Goal: Transaction & Acquisition: Download file/media

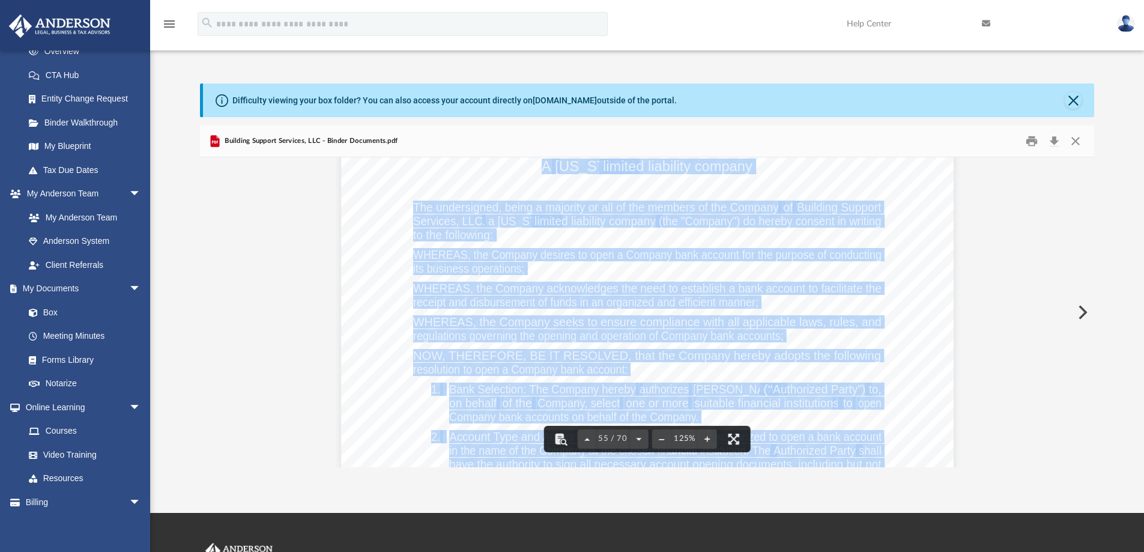
scroll to position [43903, 0]
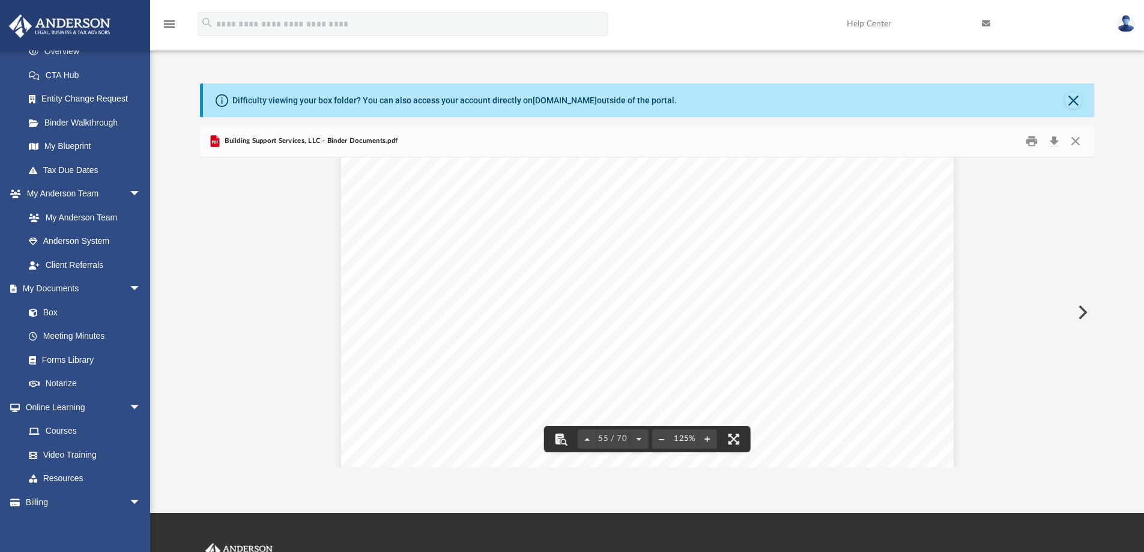
click at [244, 139] on span "Building Support Services, LLC - Binder Documents.pdf" at bounding box center [309, 141] width 175 height 11
click at [1077, 140] on button "Close" at bounding box center [1075, 141] width 22 height 19
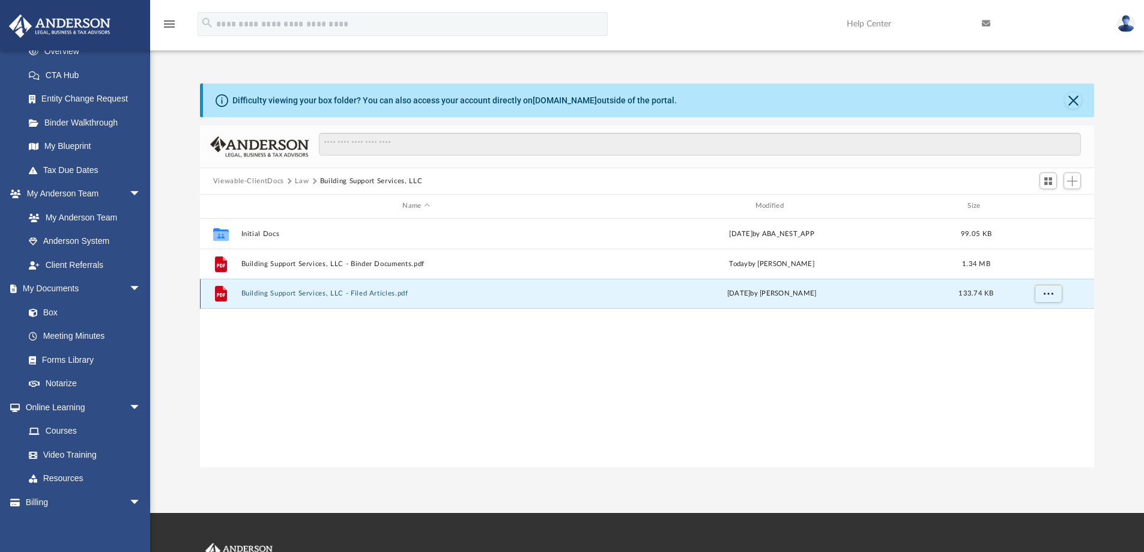
click at [252, 290] on button "Building Support Services, LLC - Filed Articles.pdf" at bounding box center [416, 293] width 350 height 8
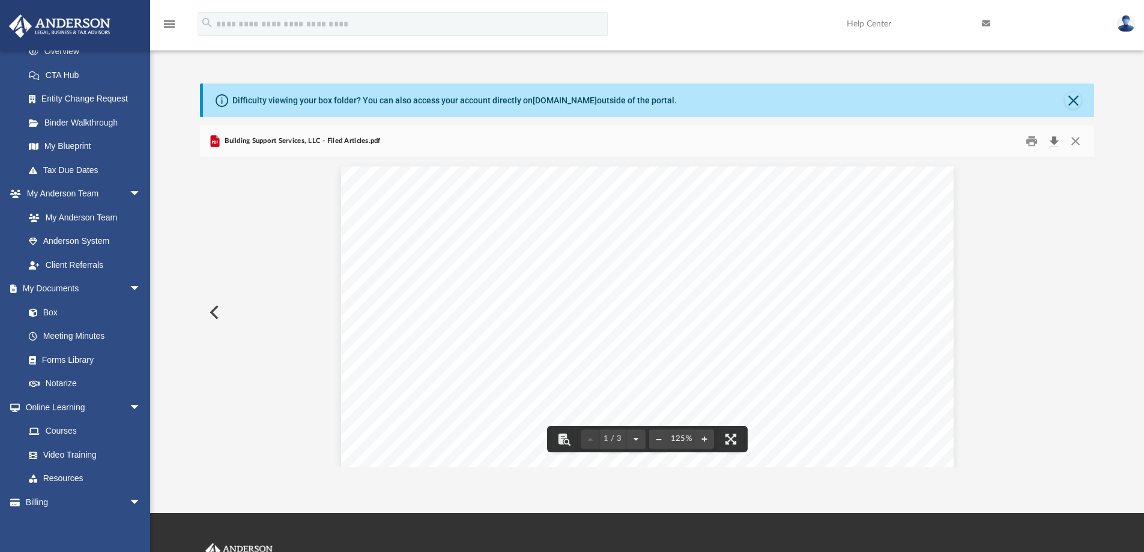
click at [1052, 140] on button "Download" at bounding box center [1054, 141] width 22 height 19
click at [1076, 100] on button "Close" at bounding box center [1072, 100] width 17 height 17
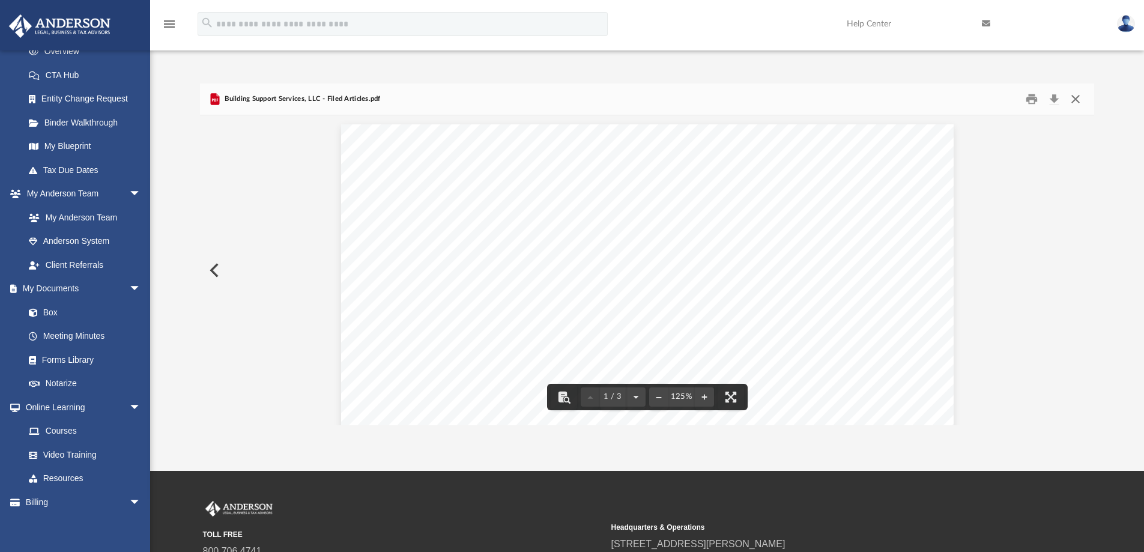
click at [1078, 98] on button "Close" at bounding box center [1075, 99] width 22 height 19
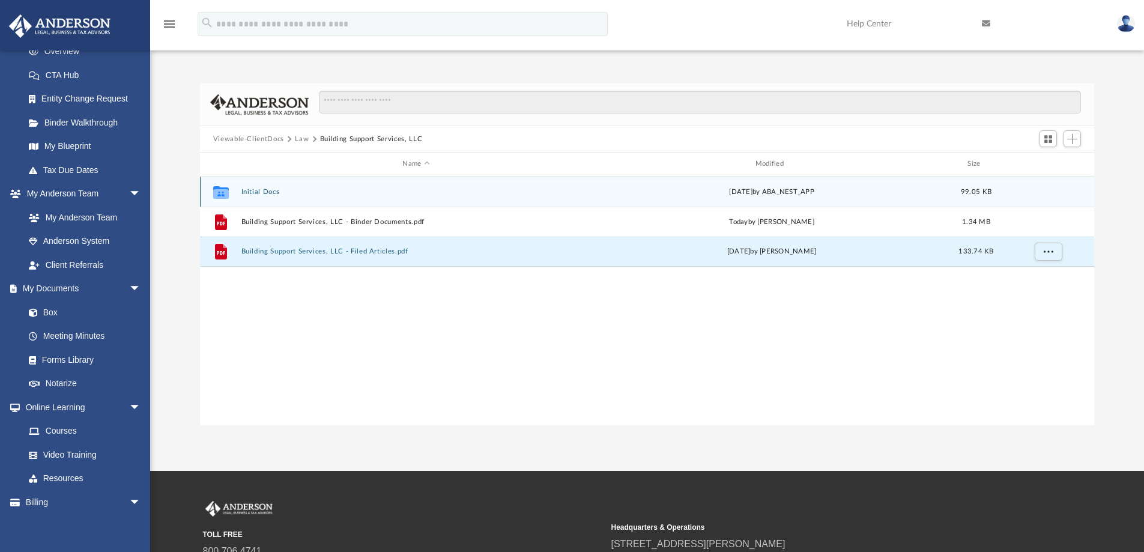
click at [242, 191] on button "Initial Docs" at bounding box center [416, 192] width 350 height 8
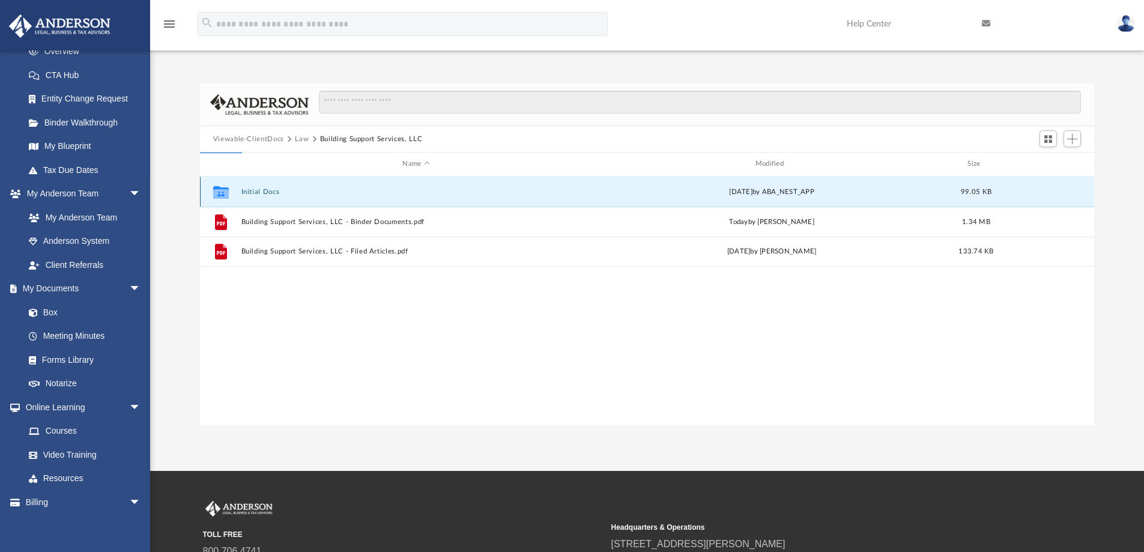
click at [242, 191] on button "Initial Docs" at bounding box center [416, 192] width 350 height 8
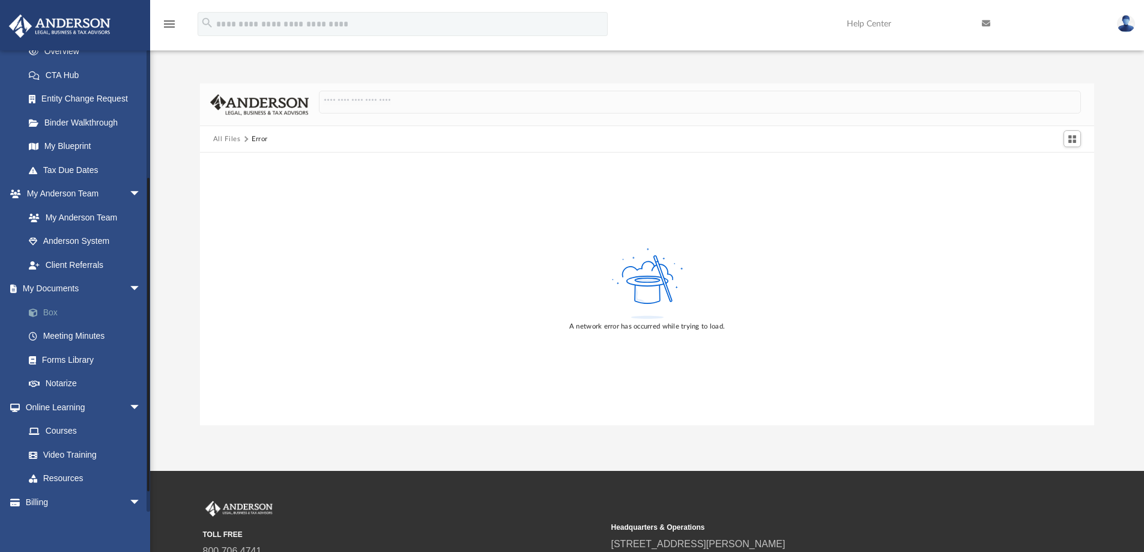
click at [50, 309] on link "Box" at bounding box center [88, 312] width 142 height 24
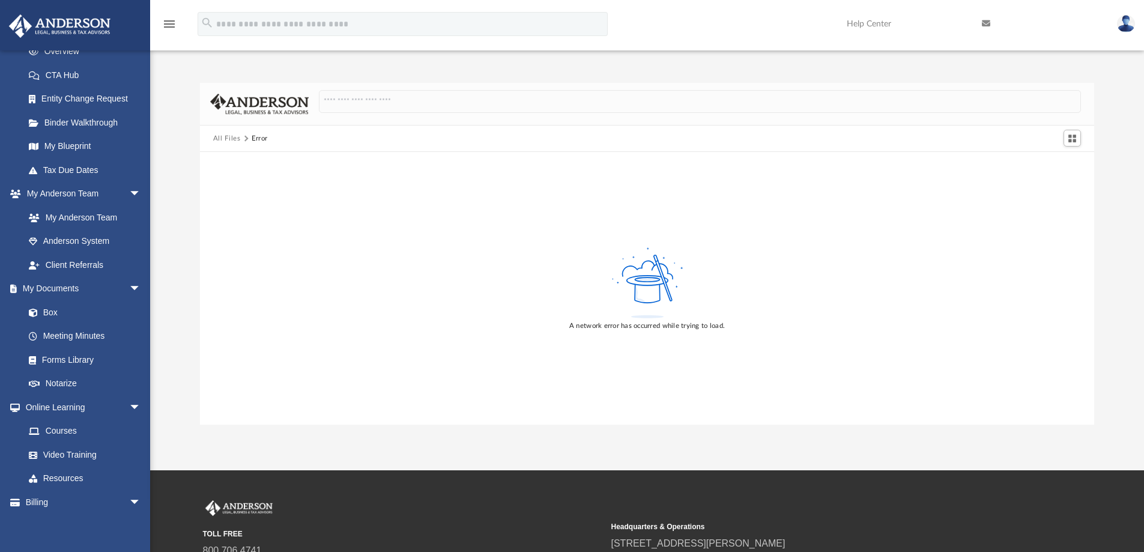
scroll to position [0, 0]
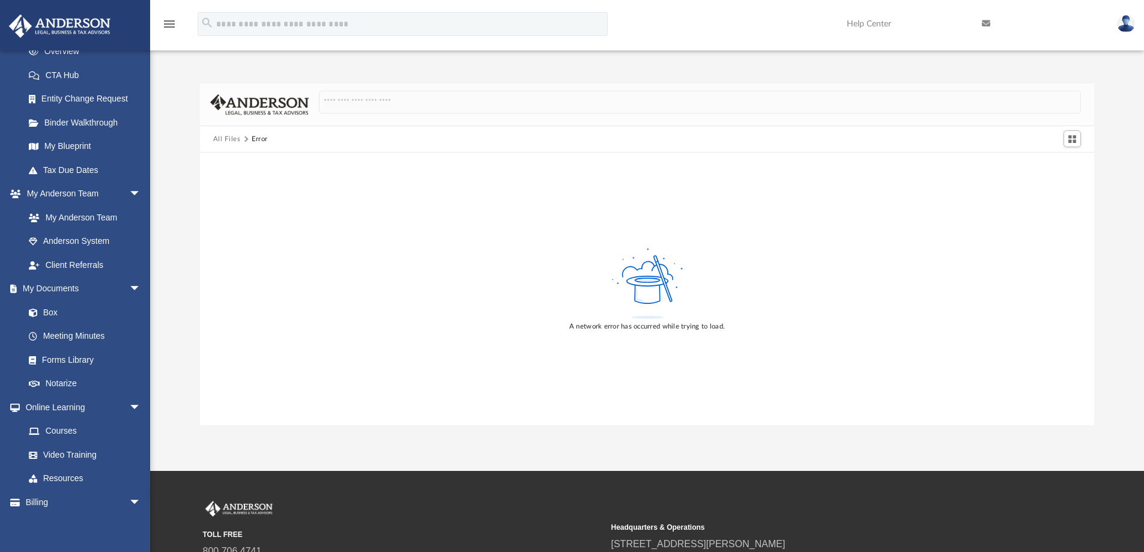
click at [234, 139] on button "All Files" at bounding box center [227, 139] width 28 height 11
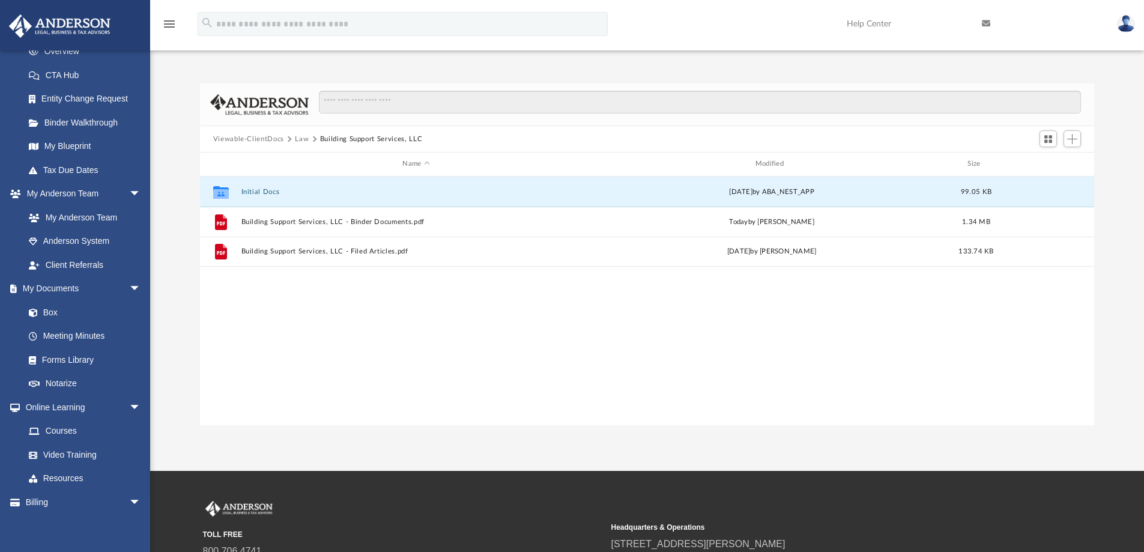
click at [234, 139] on button "Viewable-ClientDocs" at bounding box center [248, 139] width 71 height 11
click at [251, 192] on button "Initial Docs" at bounding box center [416, 192] width 350 height 8
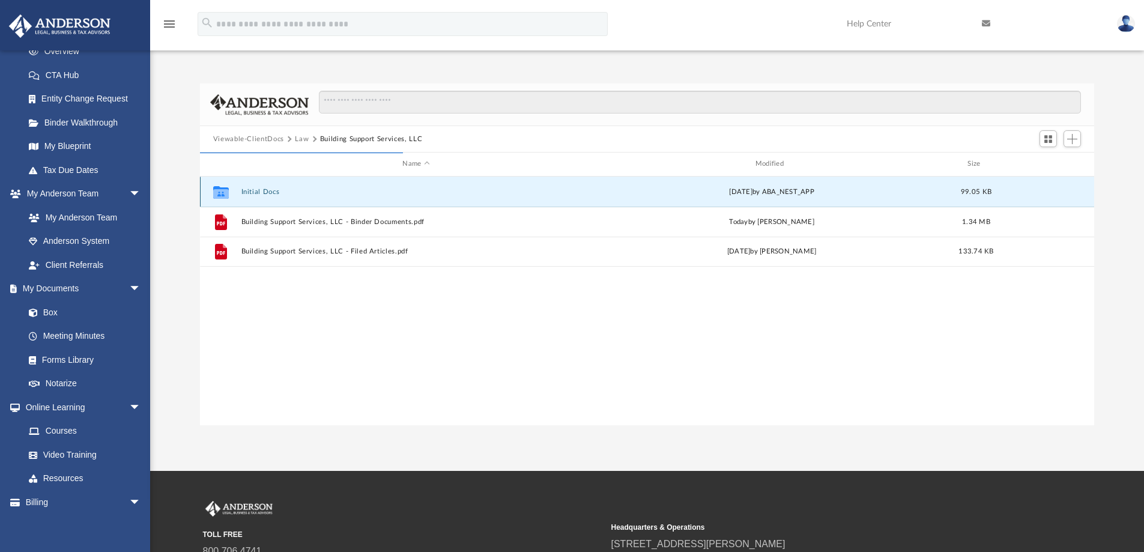
click at [251, 192] on button "Initial Docs" at bounding box center [416, 192] width 350 height 8
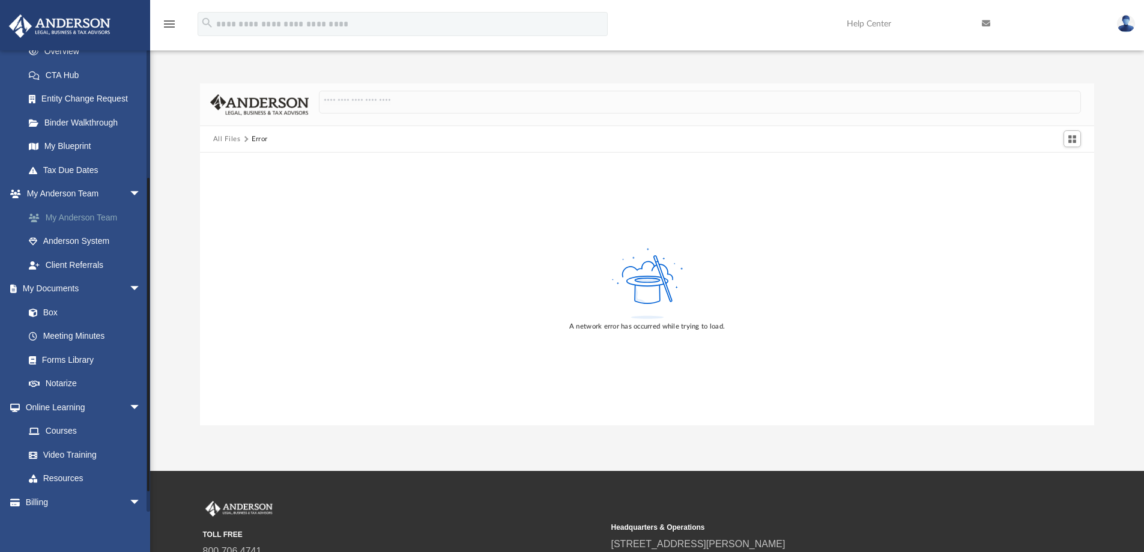
click at [67, 220] on link "My Anderson Team" at bounding box center [88, 217] width 142 height 24
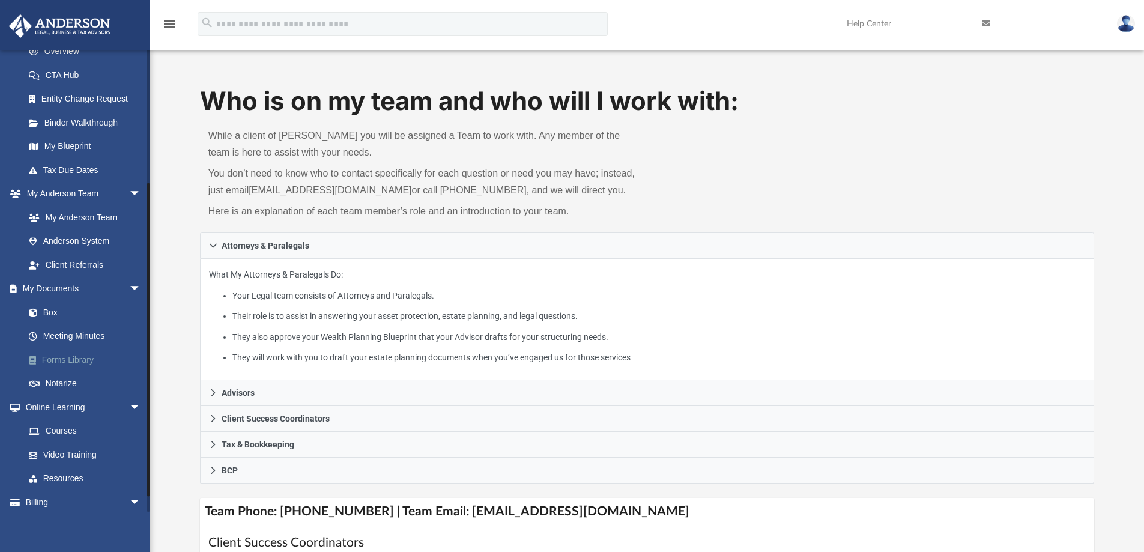
scroll to position [209, 0]
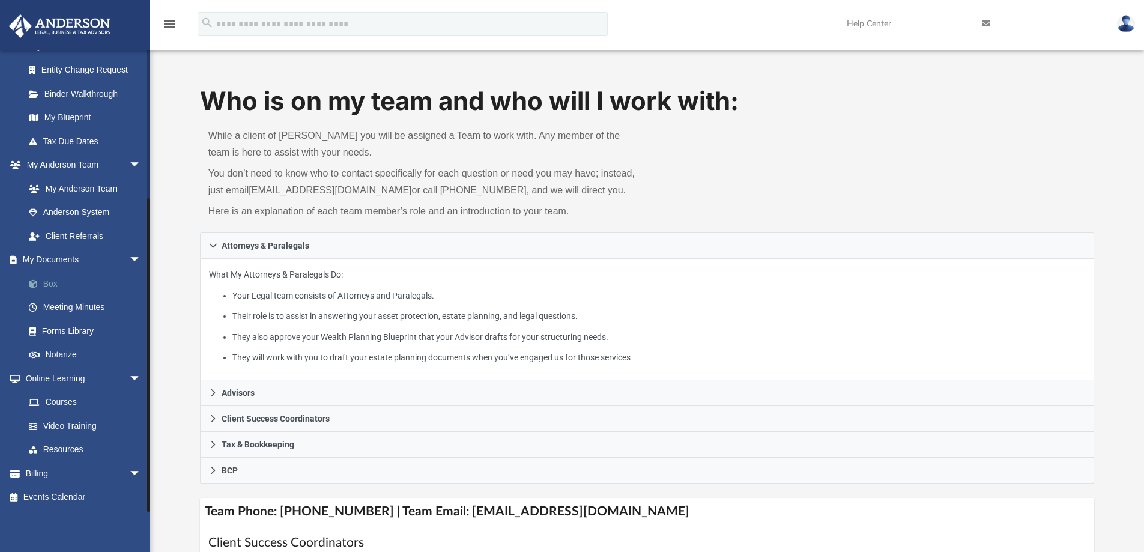
click at [46, 279] on link "Box" at bounding box center [88, 283] width 142 height 24
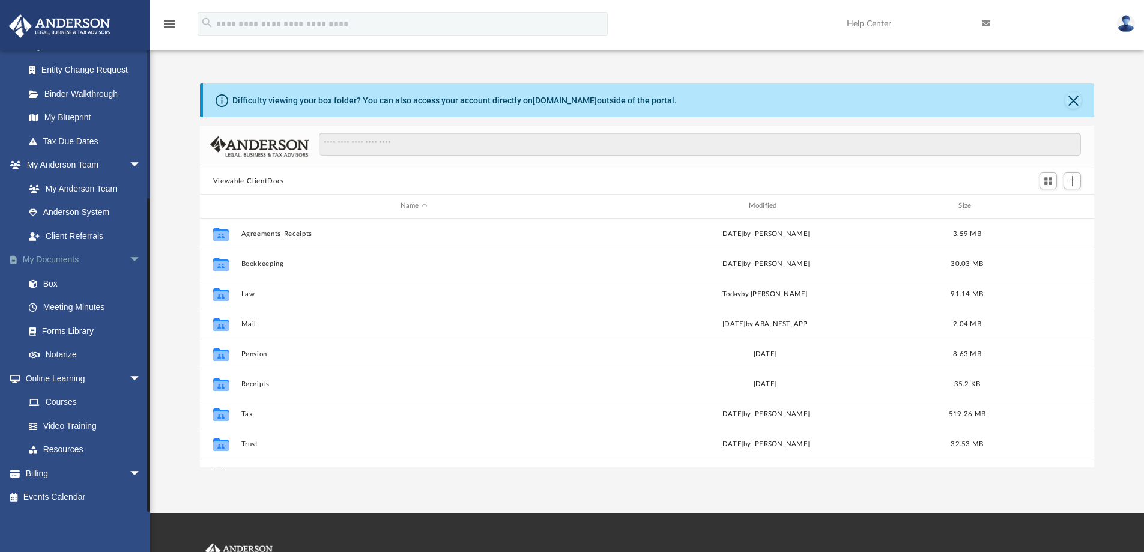
scroll to position [264, 885]
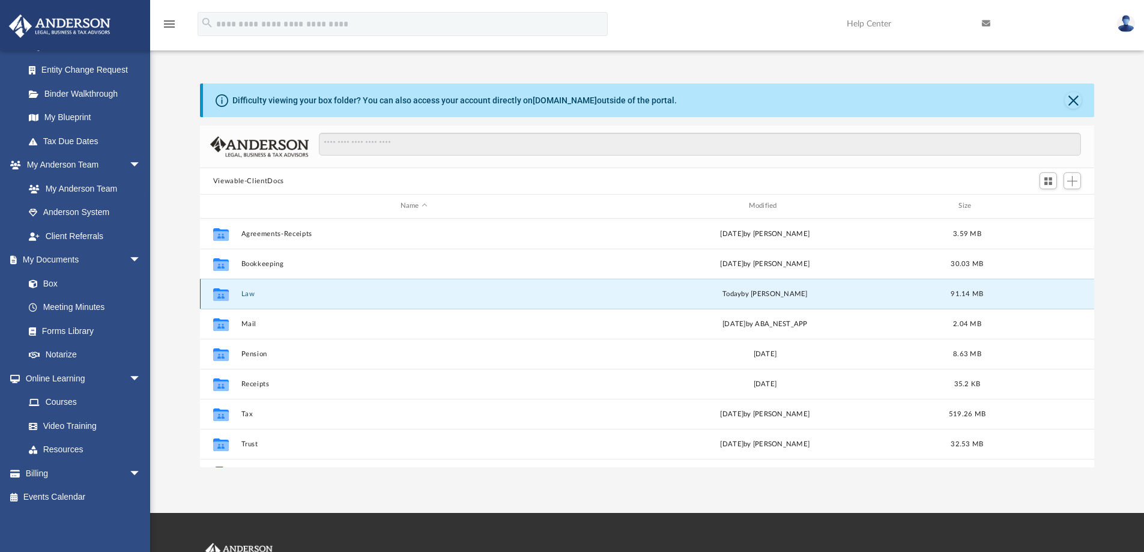
click at [247, 294] on button "Law" at bounding box center [414, 294] width 346 height 8
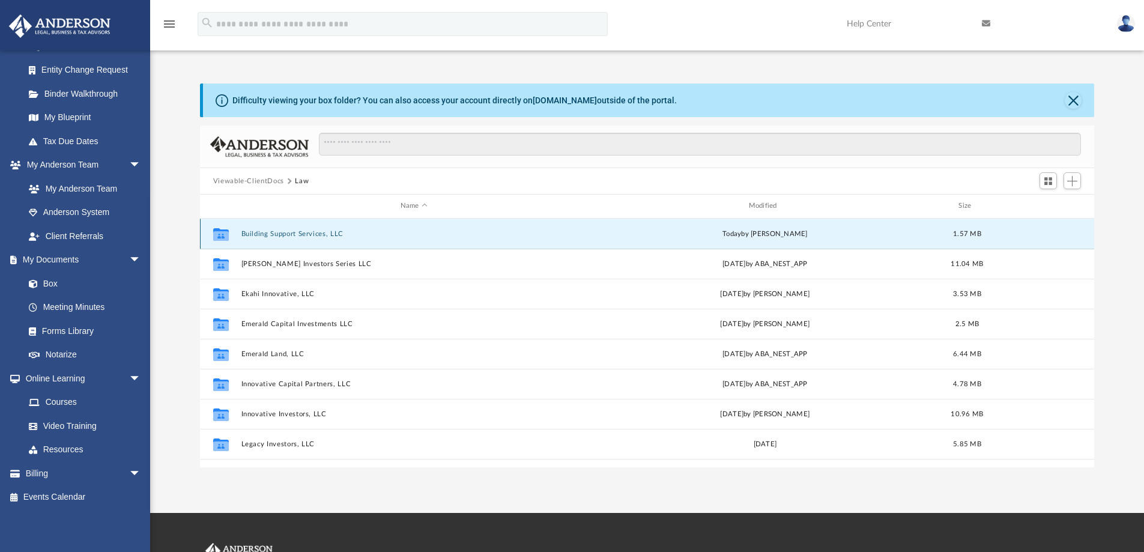
click at [262, 230] on button "Building Support Services, LLC" at bounding box center [414, 234] width 346 height 8
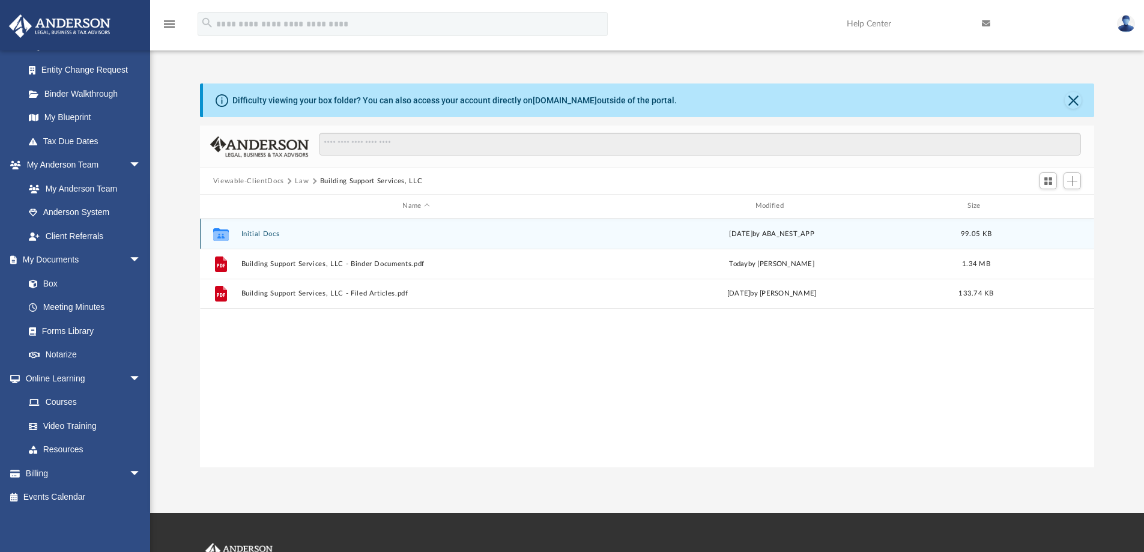
click at [252, 234] on button "Initial Docs" at bounding box center [416, 234] width 350 height 8
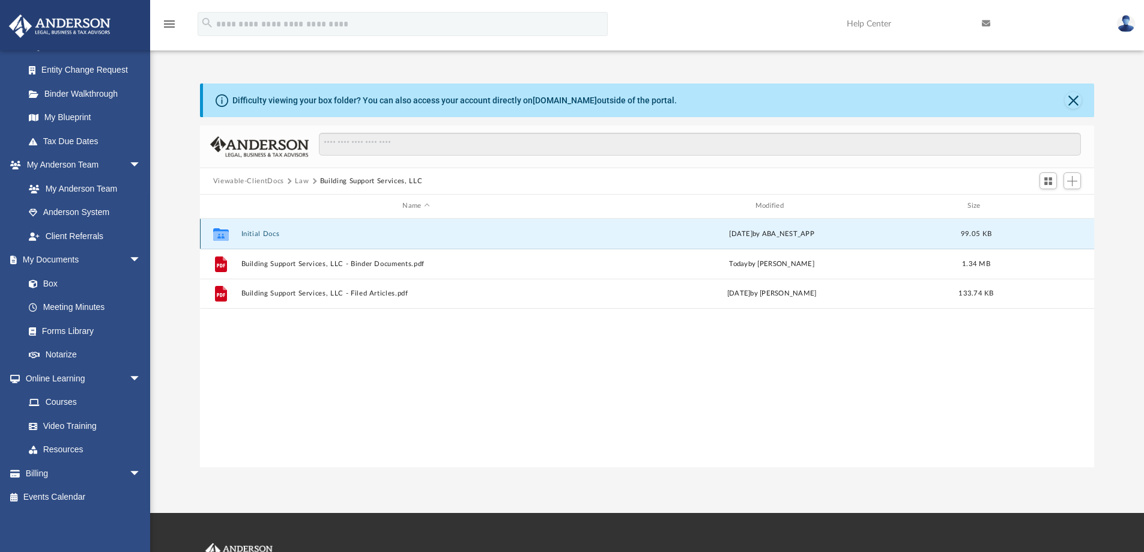
click at [252, 234] on button "Initial Docs" at bounding box center [416, 234] width 350 height 8
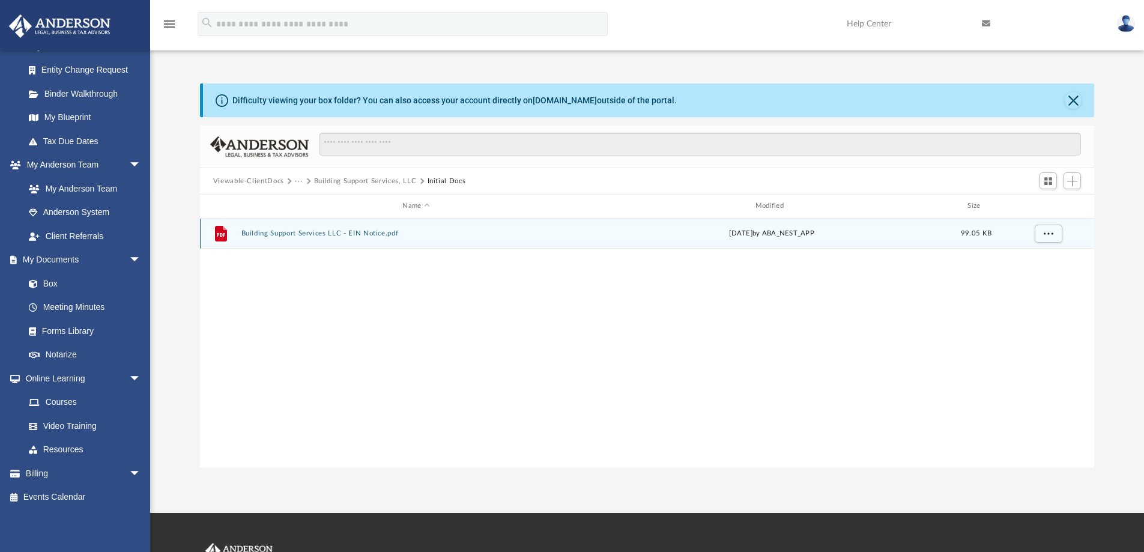
click at [258, 234] on button "Building Support Services LLC - EIN Notice.pdf" at bounding box center [416, 233] width 350 height 8
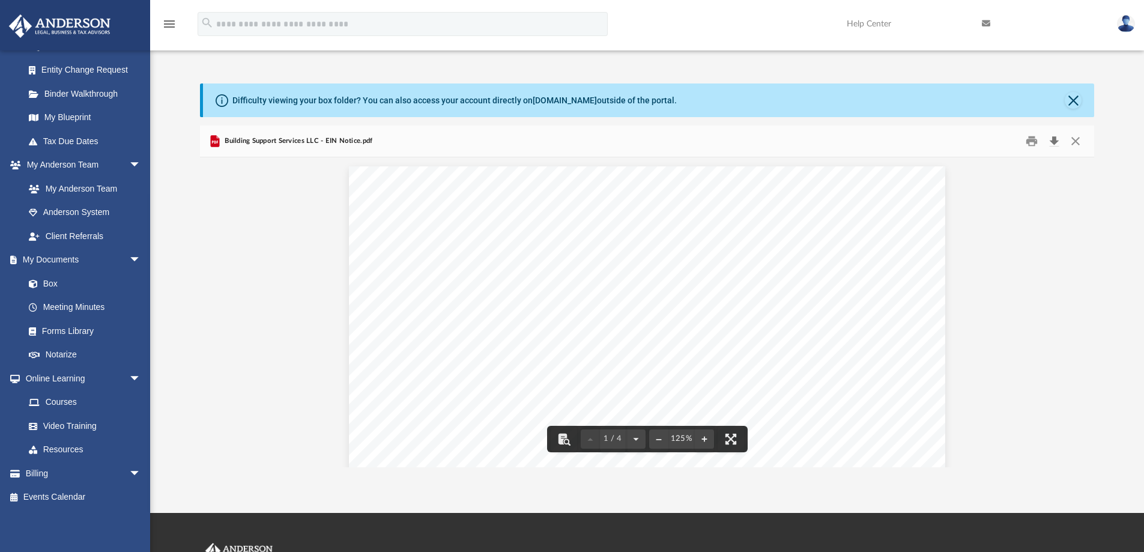
click at [1054, 139] on button "Download" at bounding box center [1054, 141] width 22 height 19
